Goal: Navigation & Orientation: Find specific page/section

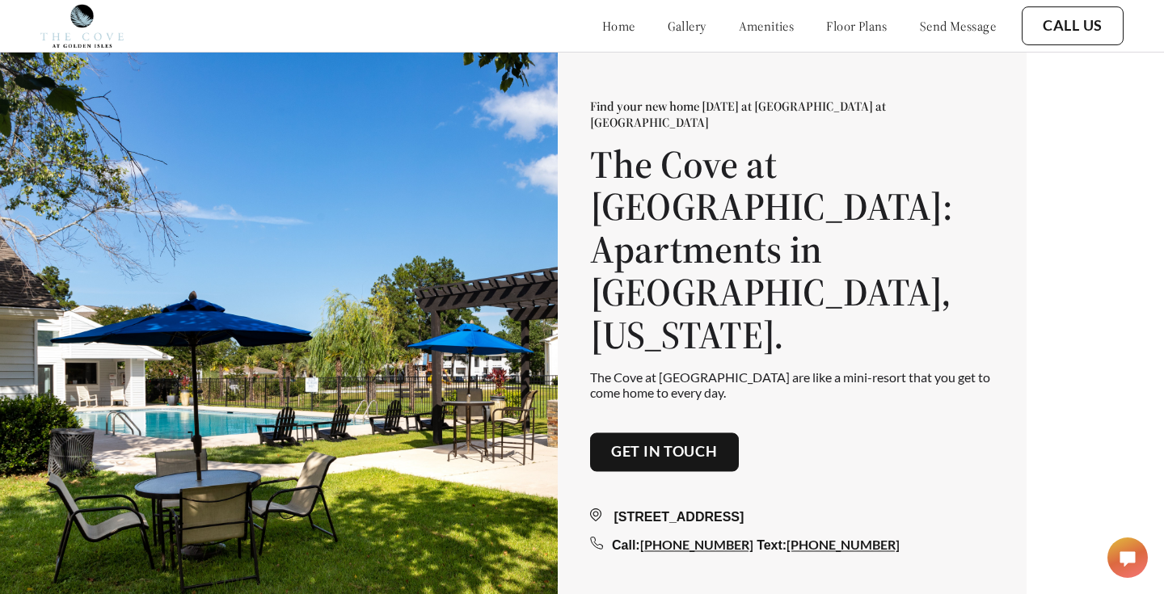
click at [826, 32] on link "floor plans" at bounding box center [856, 26] width 61 height 16
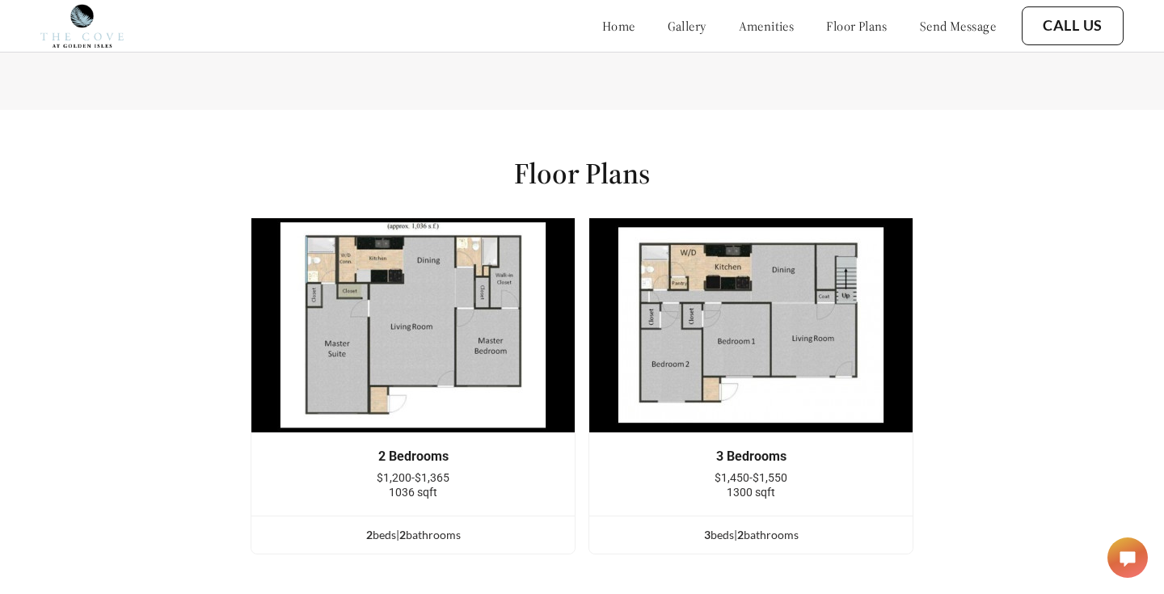
scroll to position [1952, 0]
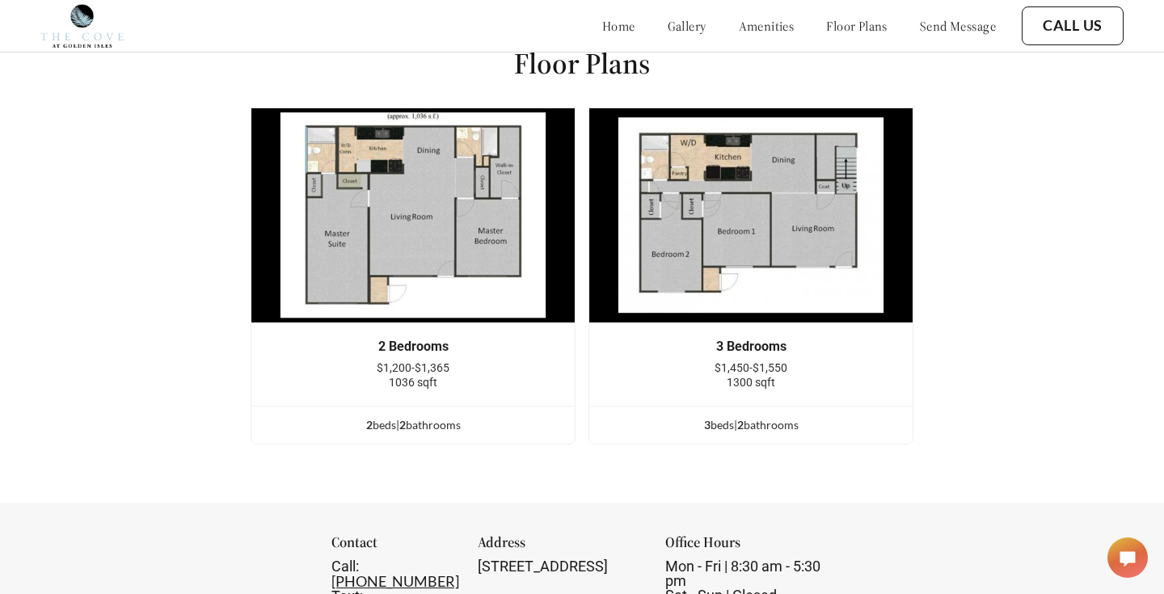
click at [415, 347] on div "2 Bedrooms" at bounding box center [413, 346] width 275 height 15
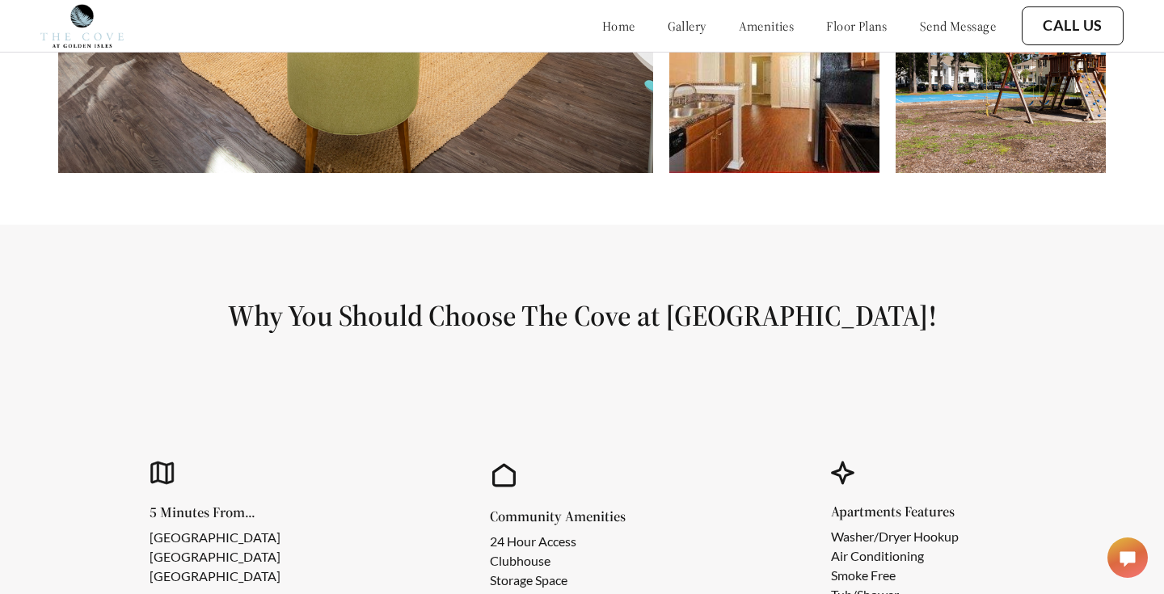
scroll to position [1027, 0]
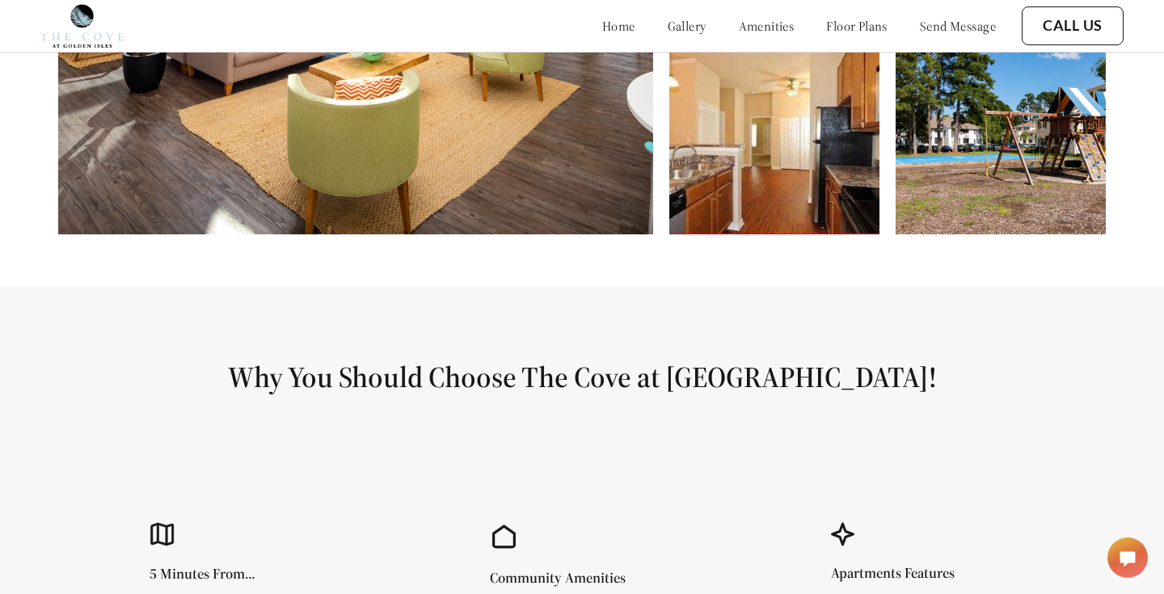
click at [667, 32] on link "gallery" at bounding box center [686, 26] width 39 height 16
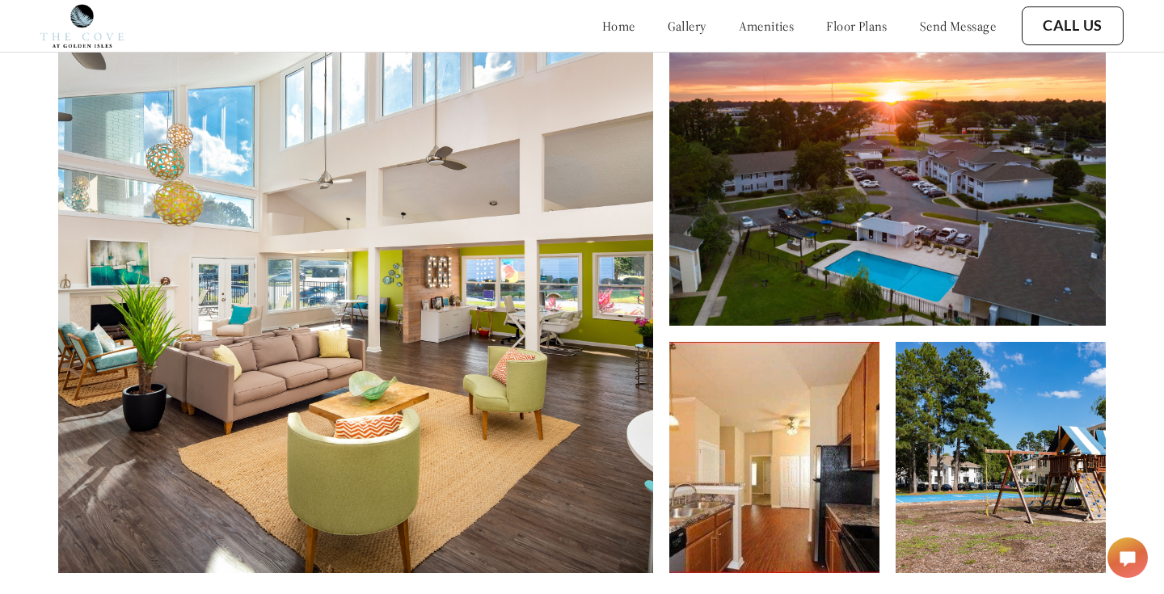
scroll to position [716, 0]
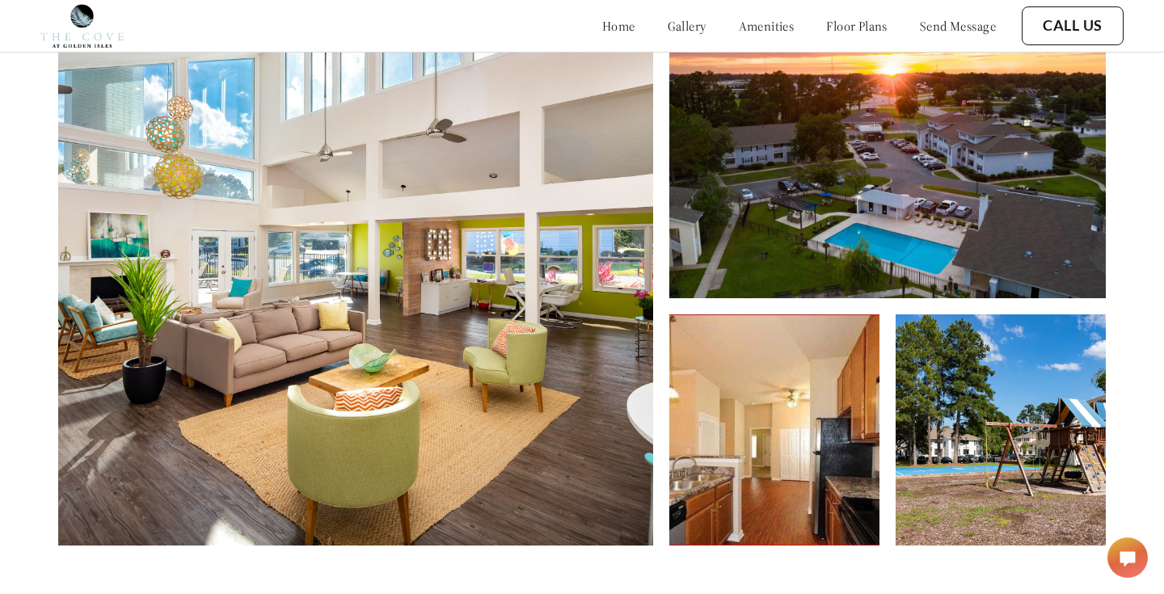
click at [527, 213] on img at bounding box center [355, 269] width 595 height 554
click at [705, 210] on img at bounding box center [887, 145] width 436 height 306
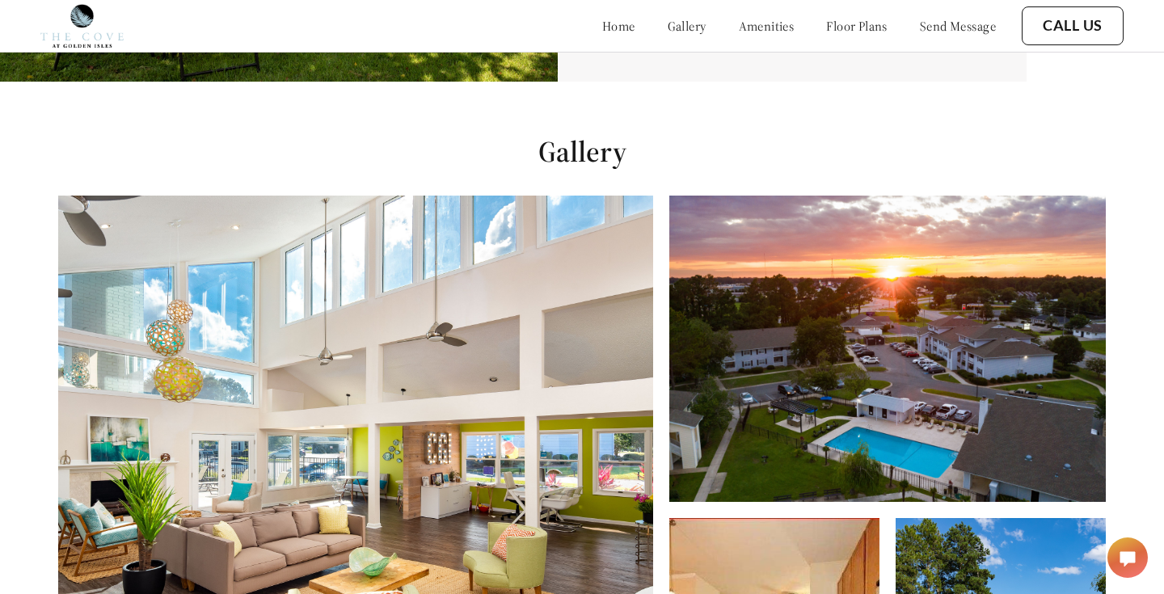
scroll to position [0, 0]
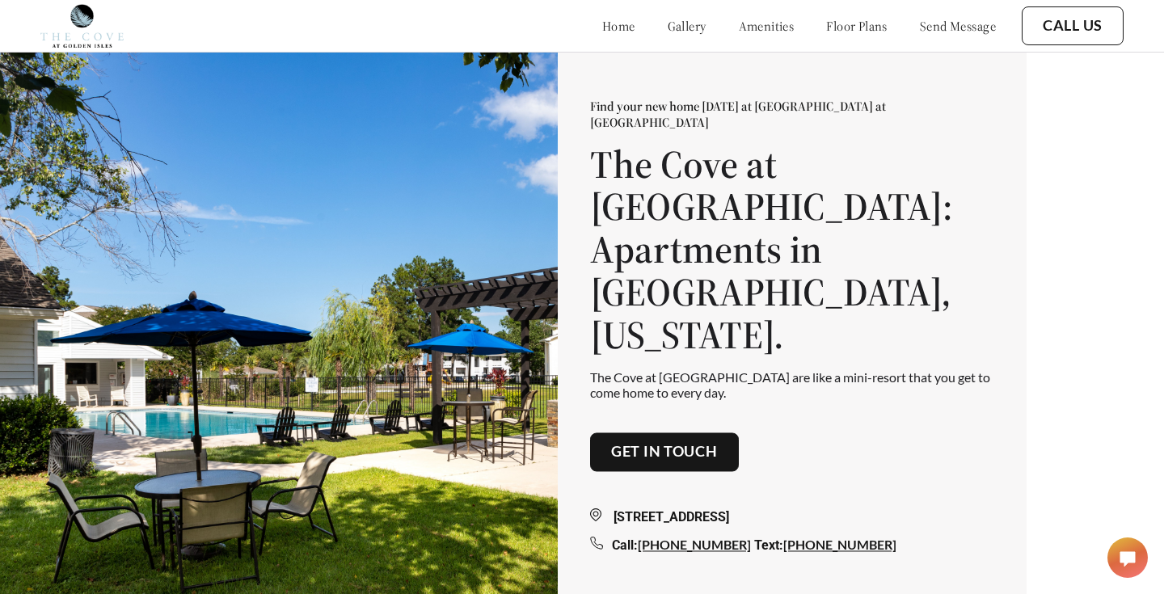
click at [602, 30] on link "home" at bounding box center [618, 26] width 33 height 16
